Goal: Find specific page/section: Find specific page/section

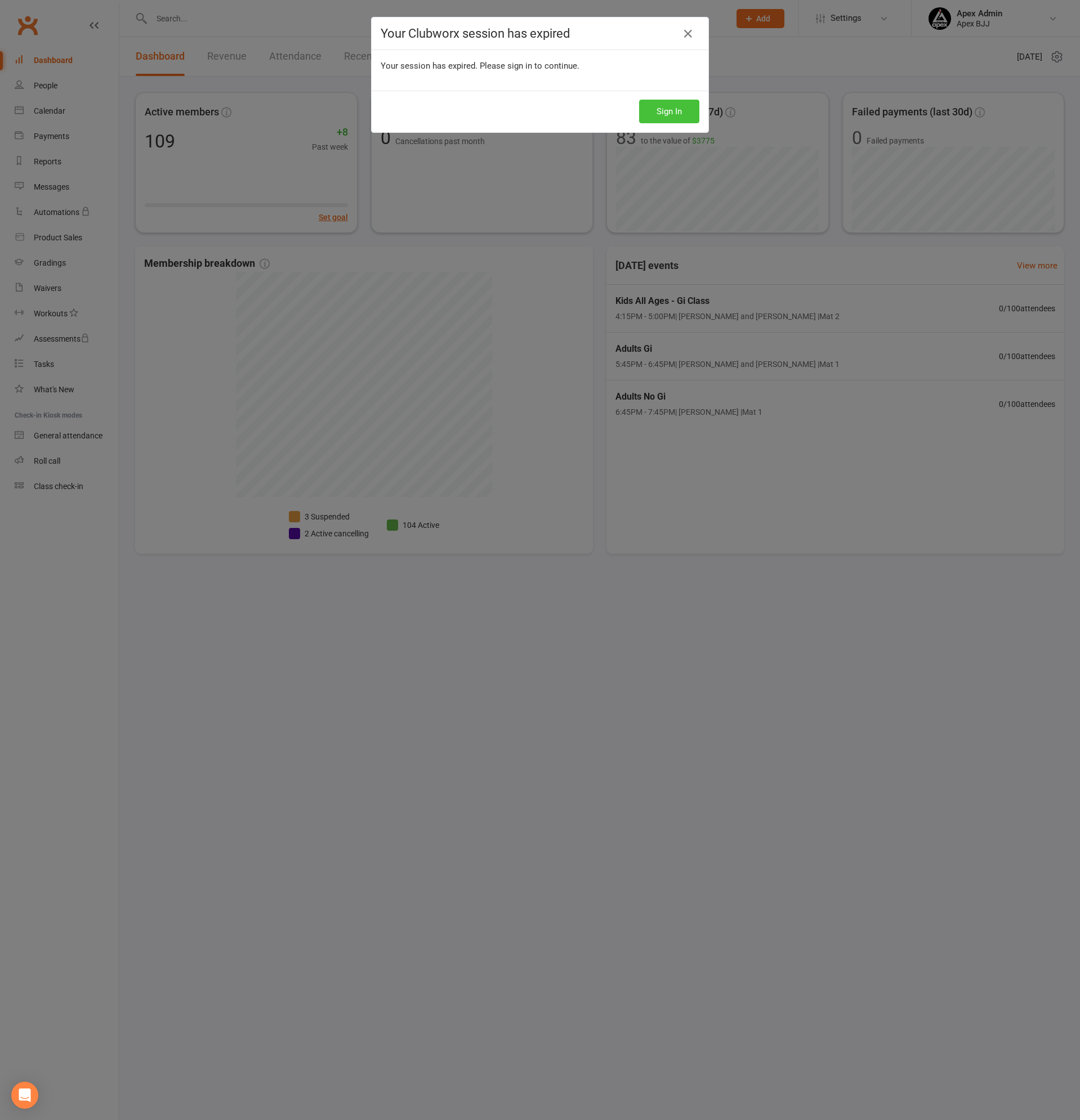
click at [672, 108] on button "Sign In" at bounding box center [669, 111] width 61 height 24
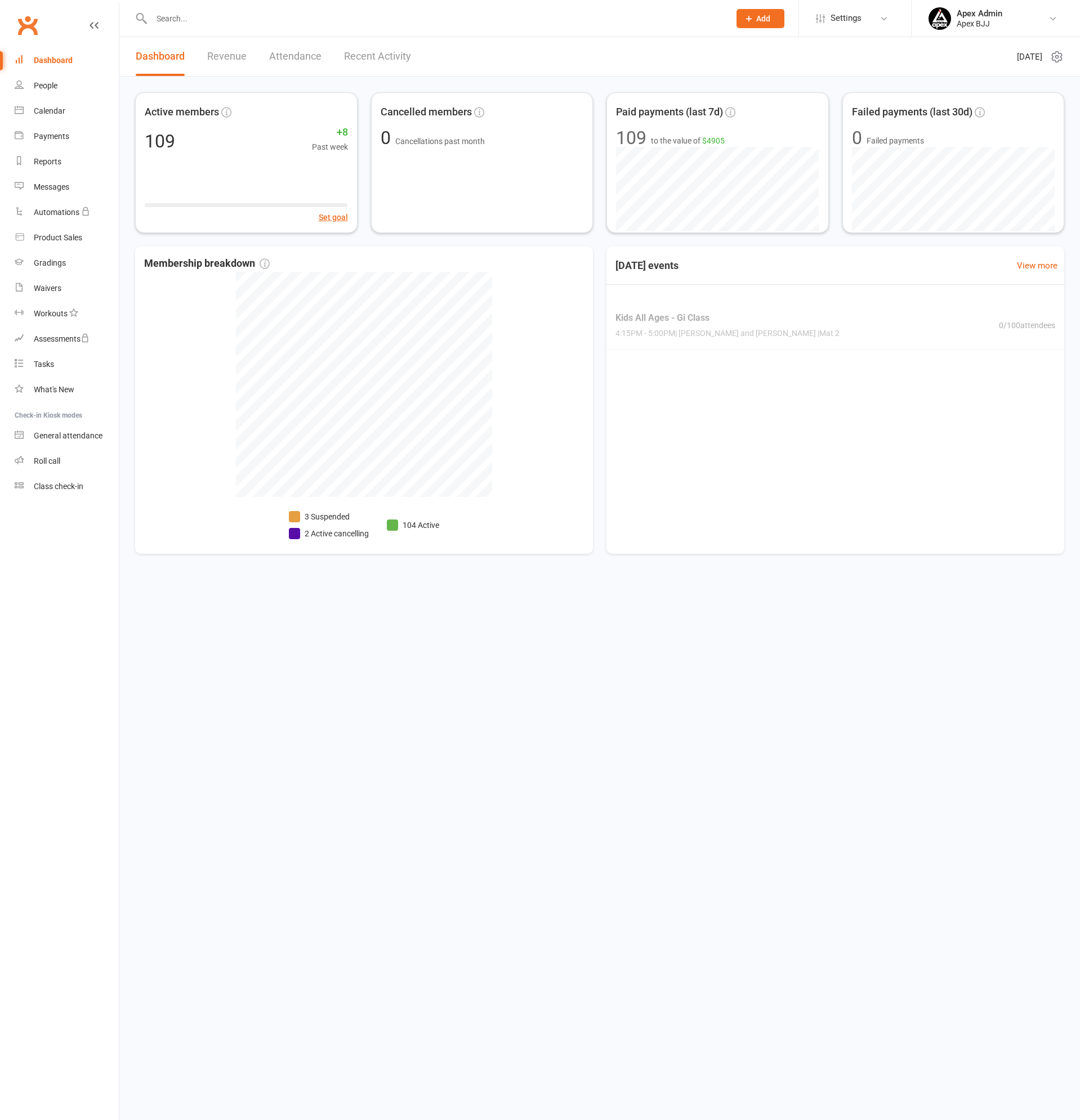
click at [203, 23] on input "text" at bounding box center [435, 18] width 574 height 16
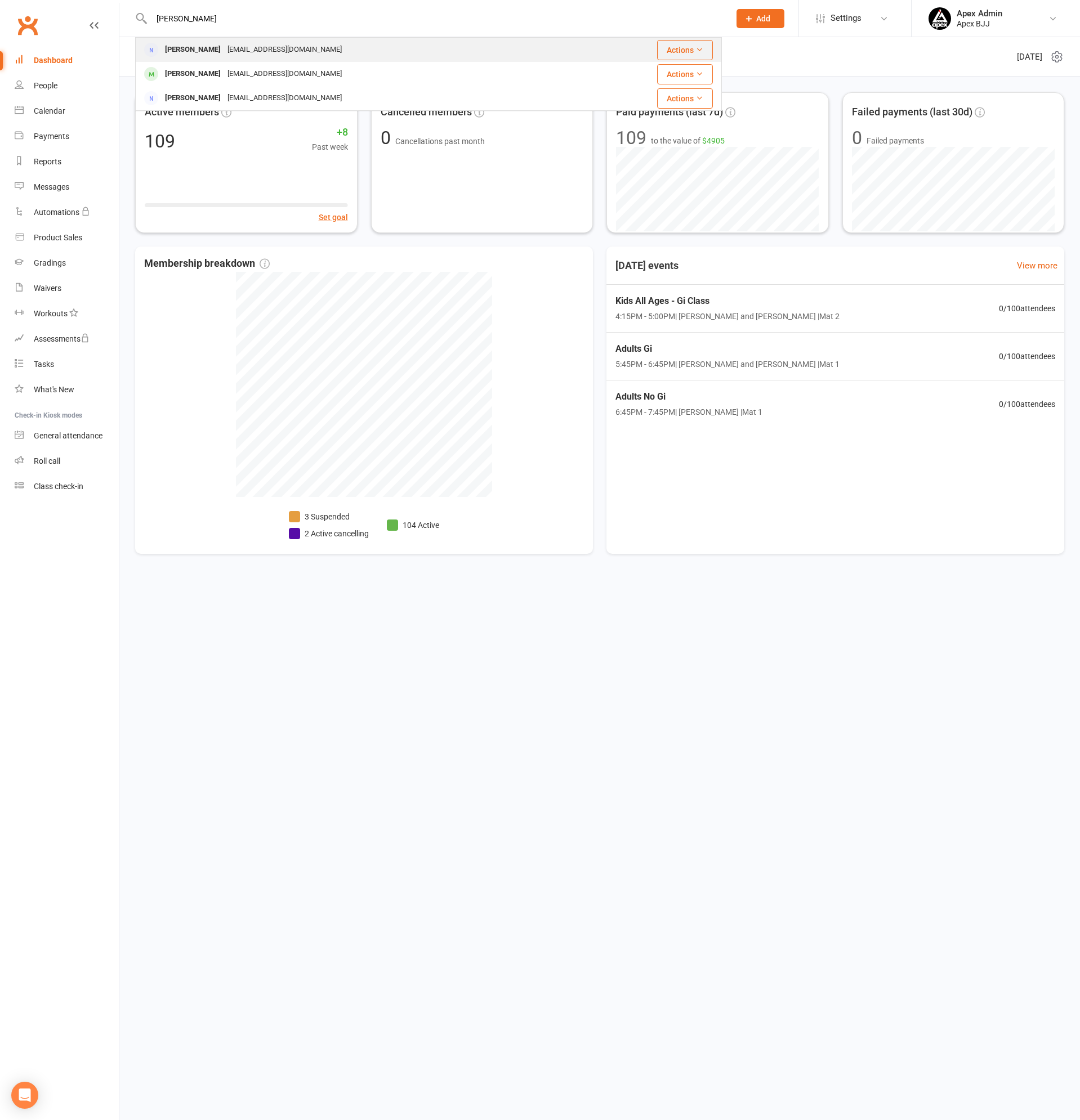
type input "[PERSON_NAME]"
click at [240, 49] on div "[EMAIL_ADDRESS][DOMAIN_NAME]" at bounding box center [285, 50] width 121 height 16
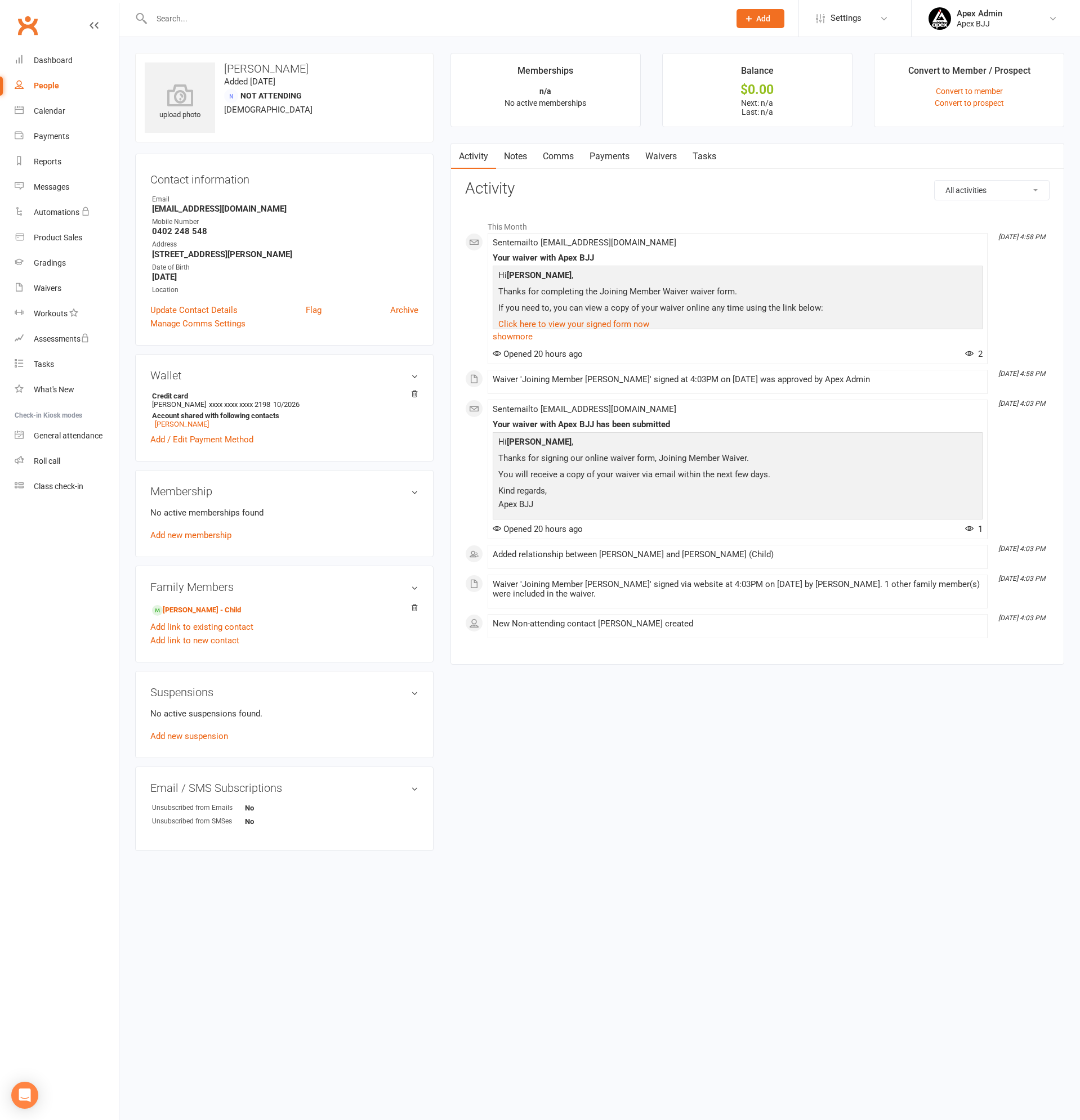
click at [605, 158] on link "Payments" at bounding box center [609, 156] width 56 height 26
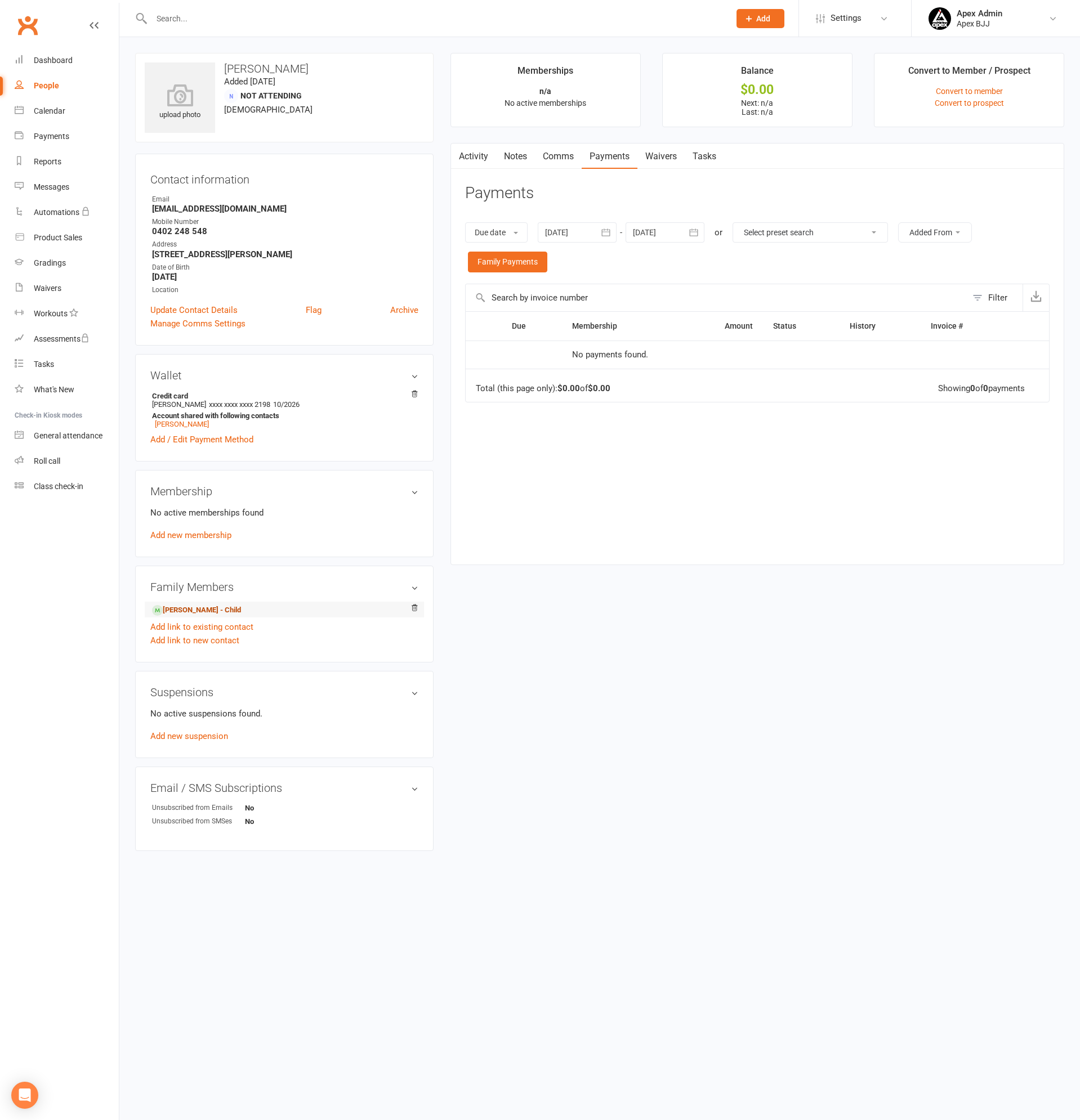
click at [189, 610] on link "[PERSON_NAME] - Child" at bounding box center [197, 610] width 89 height 12
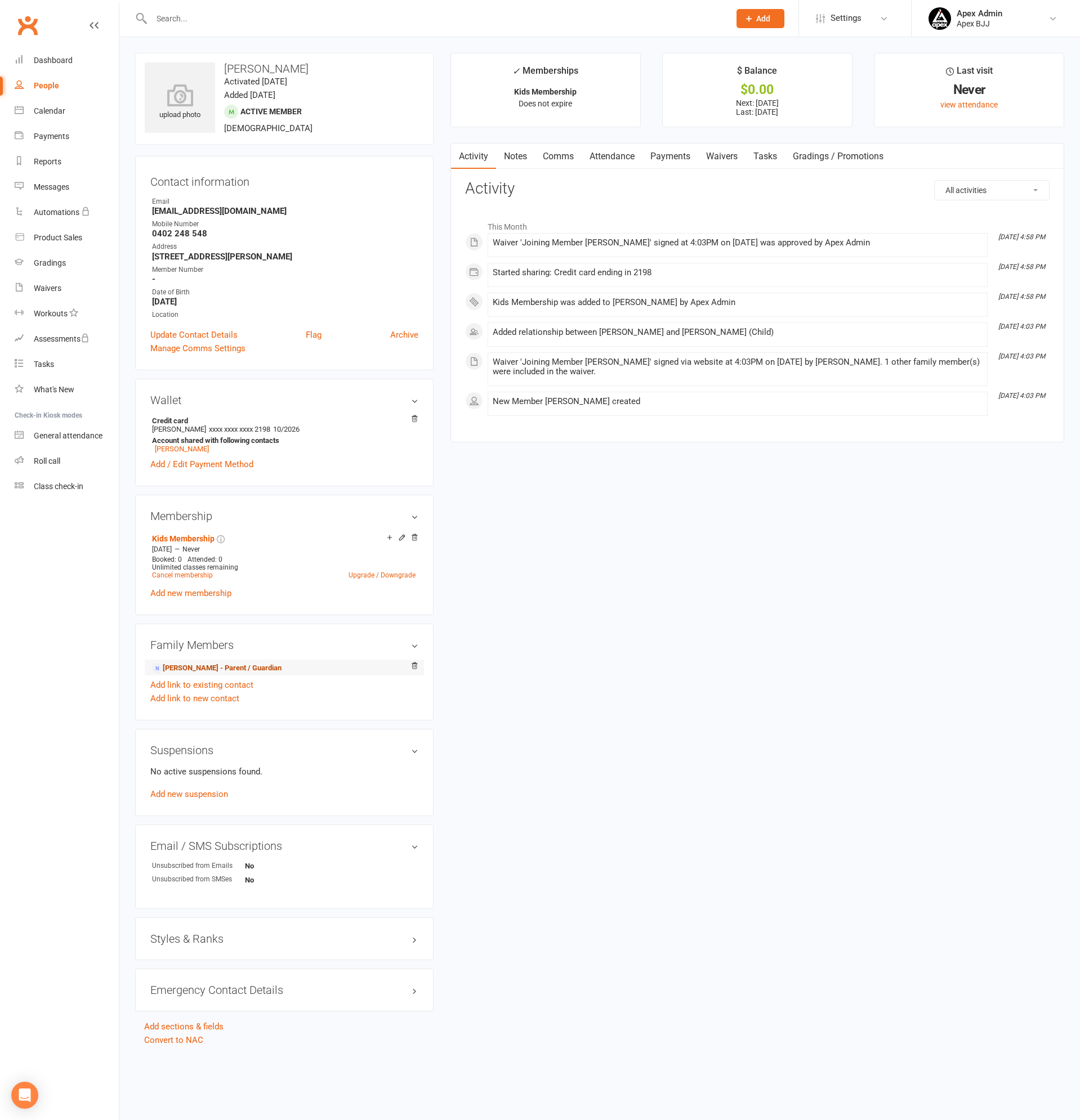
click at [217, 663] on link "[PERSON_NAME] - Parent / Guardian" at bounding box center [217, 668] width 130 height 12
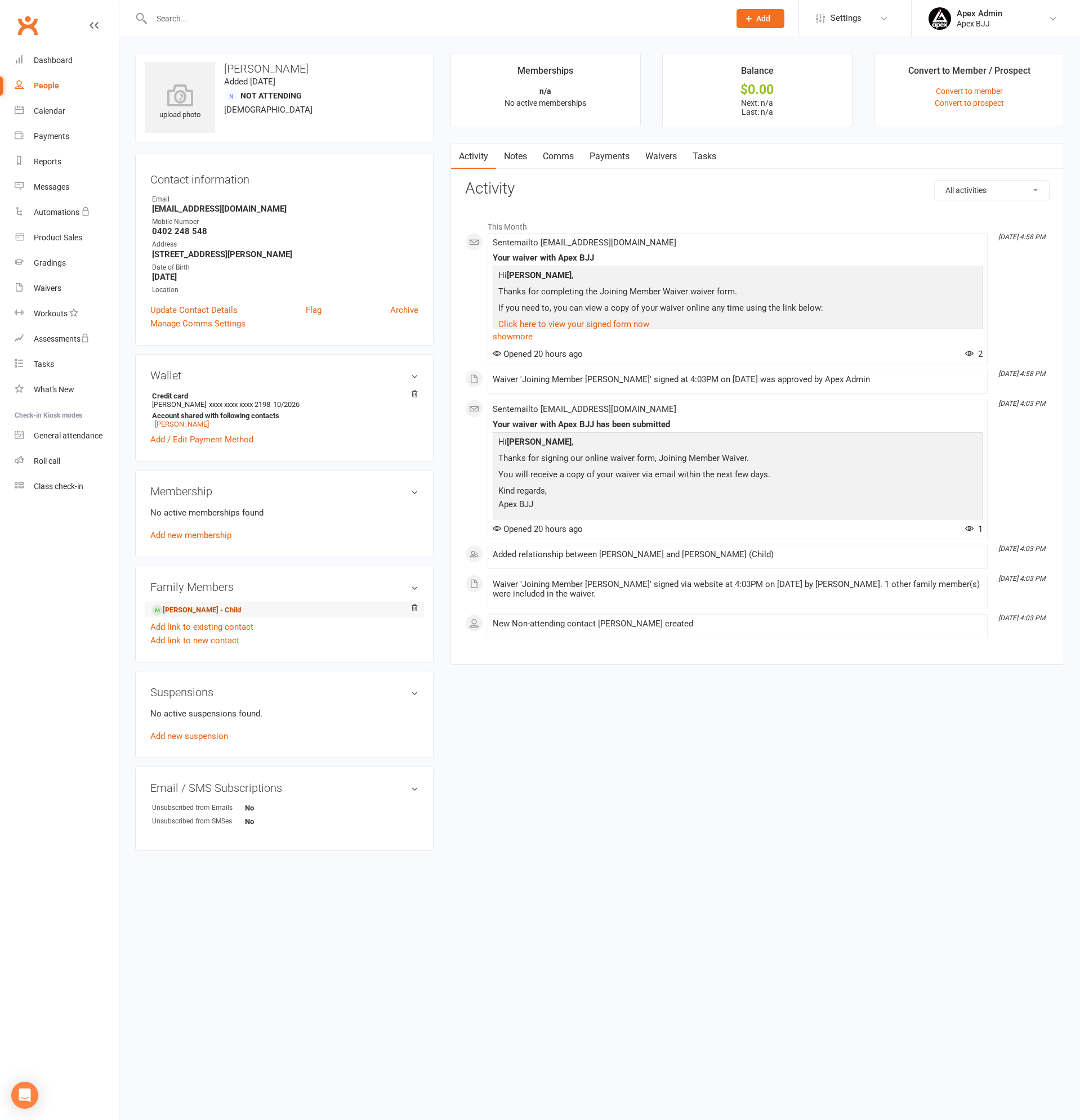
click at [211, 605] on link "[PERSON_NAME] - Child" at bounding box center [197, 610] width 89 height 12
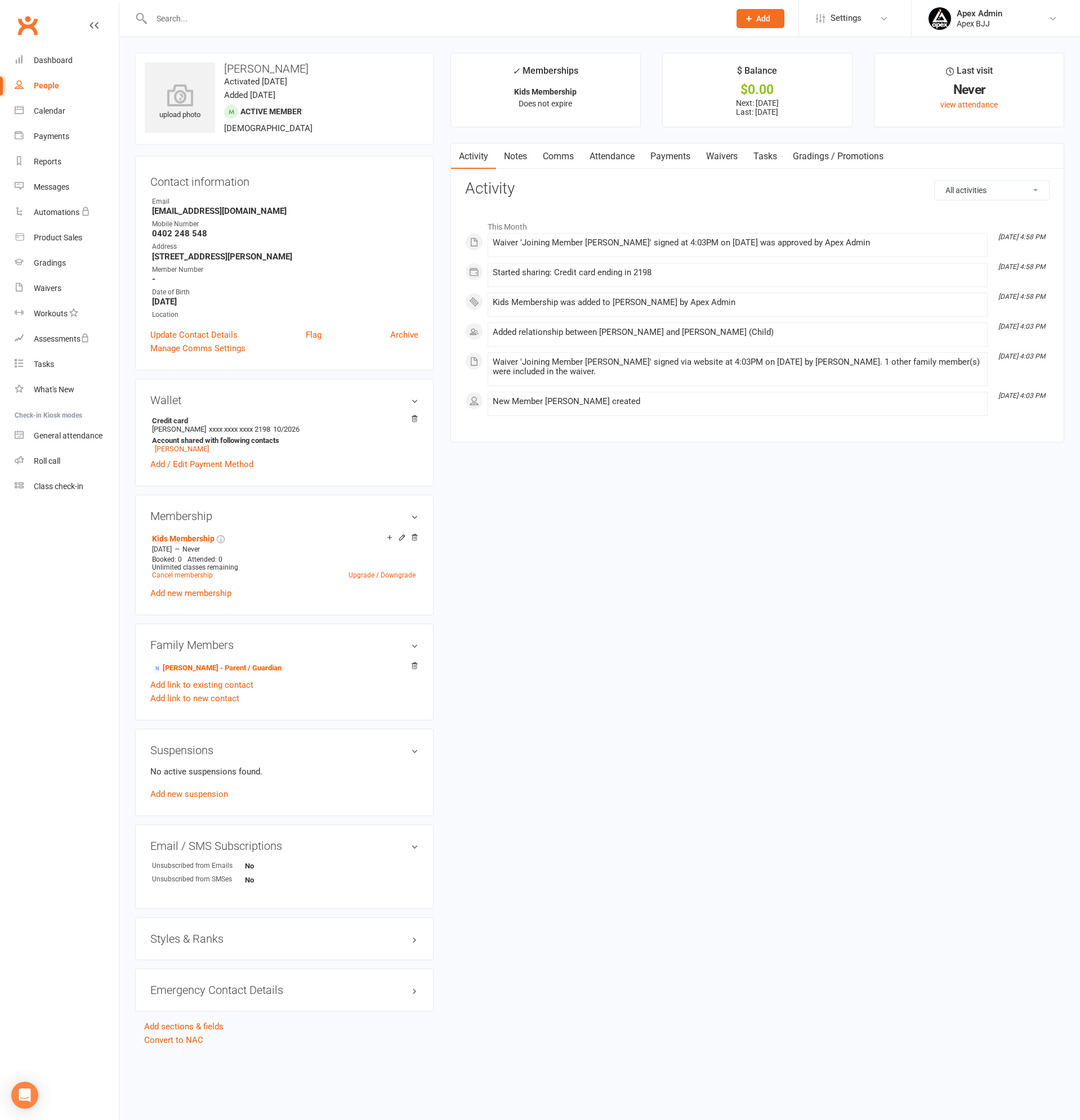
click at [684, 157] on link "Payments" at bounding box center [670, 156] width 56 height 26
